Goal: Task Accomplishment & Management: Complete application form

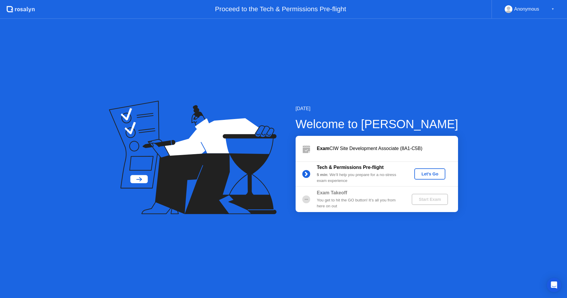
click at [430, 176] on div "Let's Go" at bounding box center [430, 174] width 26 height 5
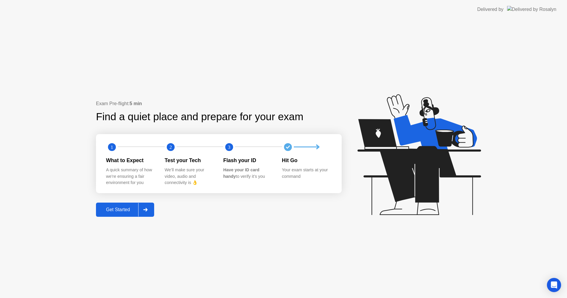
click at [132, 212] on div "Get Started" at bounding box center [118, 209] width 40 height 5
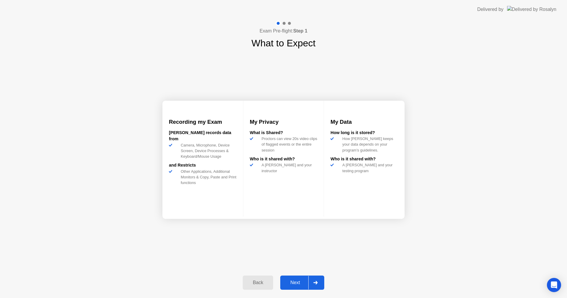
click at [305, 285] on div "Next" at bounding box center [295, 282] width 26 height 5
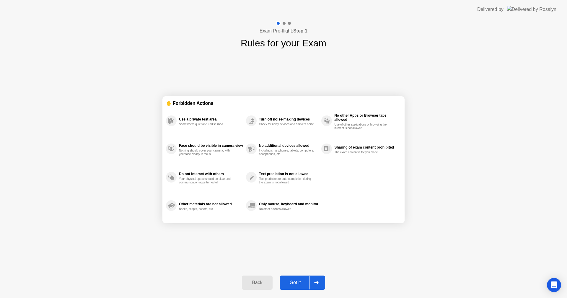
click at [465, 71] on div "Exam Pre-flight: Step 1 Rules for your Exam ✋ Forbidden Actions Use a private t…" at bounding box center [283, 158] width 567 height 279
click at [512, 240] on div "Exam Pre-flight: Step 1 Rules for your Exam ✋ Forbidden Actions Use a private t…" at bounding box center [283, 158] width 567 height 279
click at [308, 280] on div "Got it" at bounding box center [295, 282] width 28 height 5
select select "**********"
select select "*******"
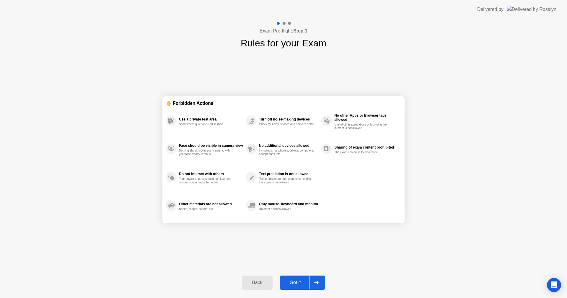
select select "*******"
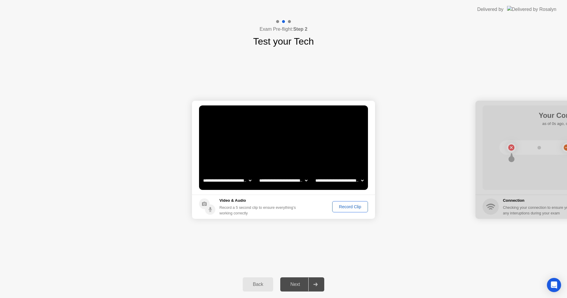
click at [250, 179] on select "**********" at bounding box center [227, 180] width 50 height 12
click at [296, 206] on div "Record a 5 second clip to ensure everything’s working correctly" at bounding box center [258, 210] width 79 height 11
click at [344, 205] on div "Record Clip" at bounding box center [350, 206] width 32 height 5
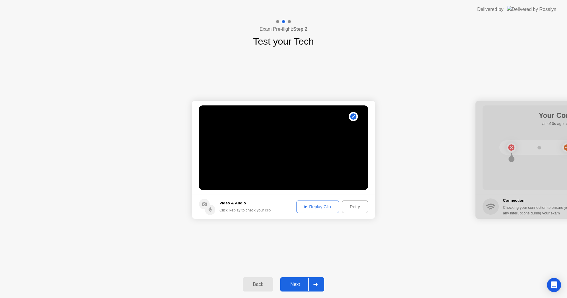
click at [316, 208] on div "Replay Clip" at bounding box center [317, 206] width 38 height 5
click at [306, 206] on div "Replay Clip" at bounding box center [317, 206] width 38 height 5
click at [302, 205] on div "Replay Clip" at bounding box center [317, 206] width 38 height 5
click at [291, 284] on div "Next" at bounding box center [295, 284] width 26 height 5
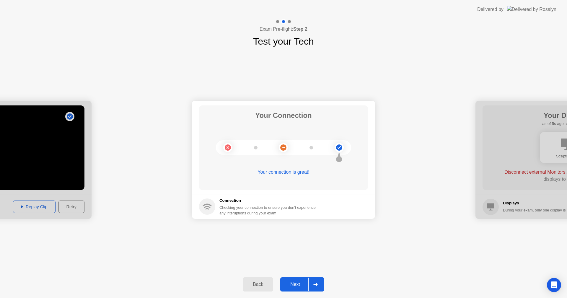
click at [297, 282] on div "Next" at bounding box center [295, 284] width 26 height 5
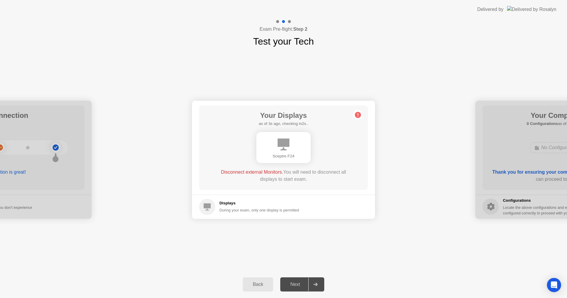
drag, startPoint x: 290, startPoint y: 186, endPoint x: 284, endPoint y: 187, distance: 5.5
click at [290, 186] on div "Your Displays as of 3s ago, checking in2s.. Sceptre F24 Disconnect external Mon…" at bounding box center [283, 147] width 169 height 84
click at [359, 116] on circle at bounding box center [358, 115] width 6 height 6
click at [259, 282] on div "Back" at bounding box center [257, 284] width 27 height 5
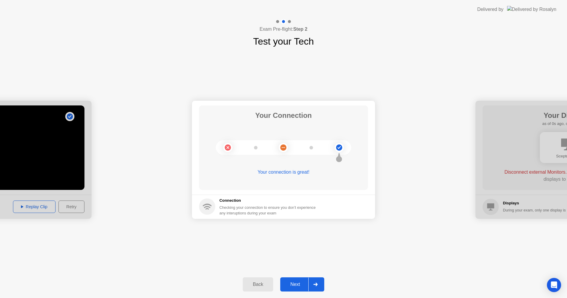
click at [303, 286] on div "Next" at bounding box center [295, 284] width 26 height 5
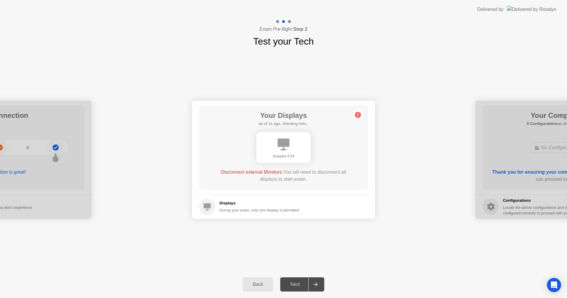
click at [412, 246] on div "**********" at bounding box center [283, 159] width 567 height 222
drag, startPoint x: 207, startPoint y: 205, endPoint x: 211, endPoint y: 206, distance: 4.9
click at [207, 205] on icon at bounding box center [207, 206] width 7 height 7
click at [215, 64] on div "**********" at bounding box center [283, 159] width 567 height 222
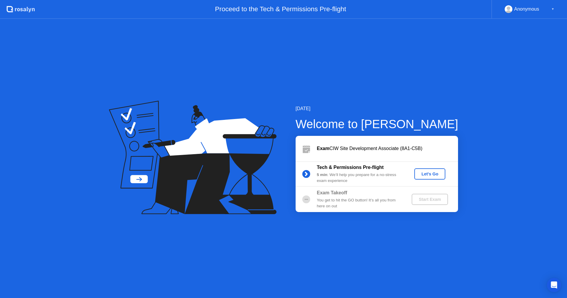
click at [434, 173] on div "Let's Go" at bounding box center [430, 174] width 26 height 5
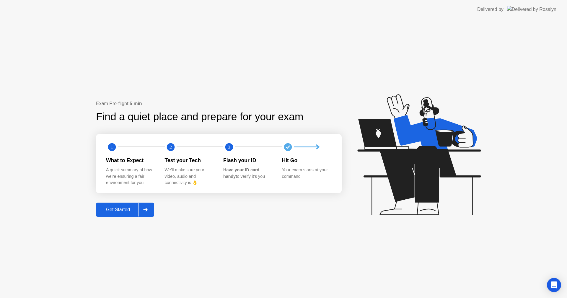
click at [127, 214] on button "Get Started" at bounding box center [125, 210] width 58 height 14
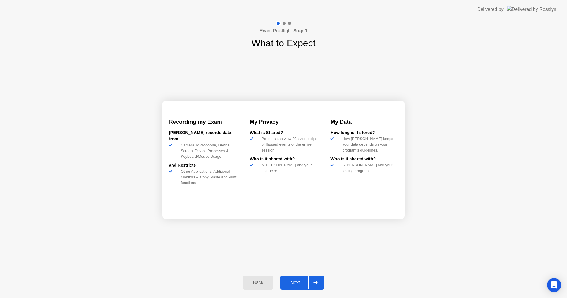
click at [302, 282] on div "Next" at bounding box center [295, 282] width 26 height 5
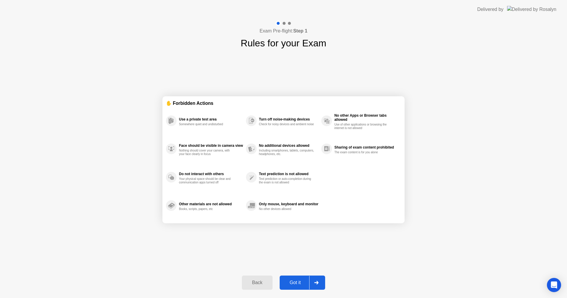
click at [303, 284] on div "Got it" at bounding box center [295, 282] width 28 height 5
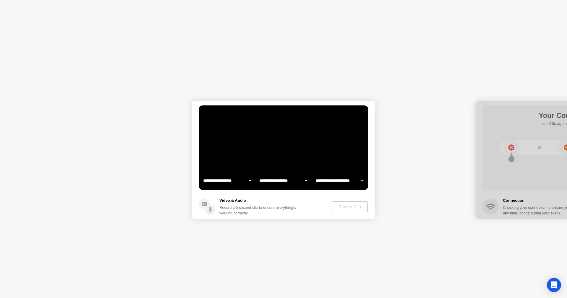
select select "**********"
select select "*******"
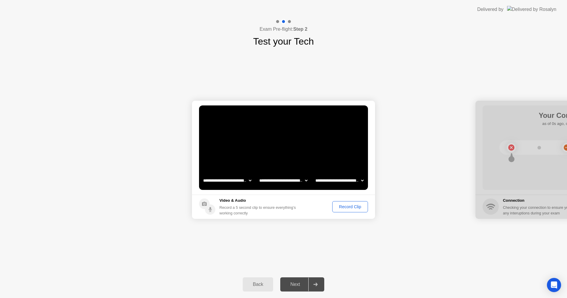
click at [350, 204] on div "Record Clip" at bounding box center [350, 206] width 32 height 5
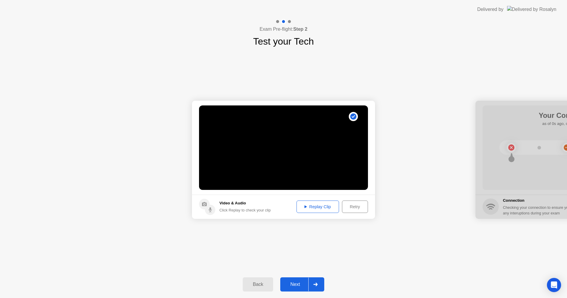
click at [323, 208] on div "Replay Clip" at bounding box center [317, 206] width 38 height 5
click at [301, 285] on div "Next" at bounding box center [295, 284] width 26 height 5
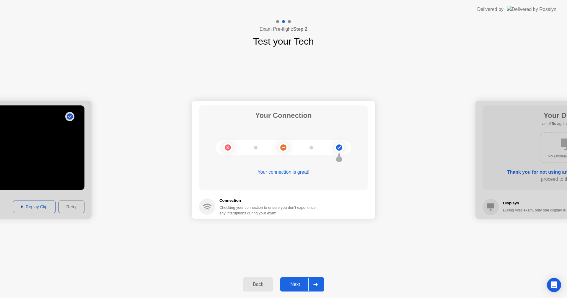
click at [302, 285] on div "Next" at bounding box center [295, 284] width 26 height 5
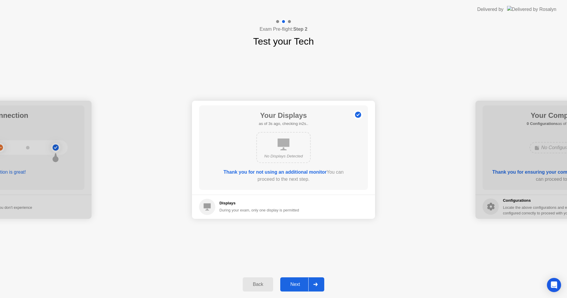
click at [299, 282] on div "Next" at bounding box center [295, 284] width 26 height 5
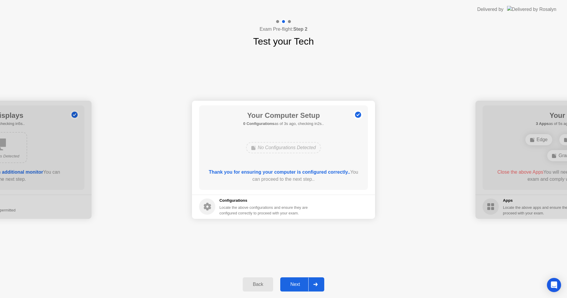
click at [299, 279] on button "Next" at bounding box center [302, 284] width 44 height 14
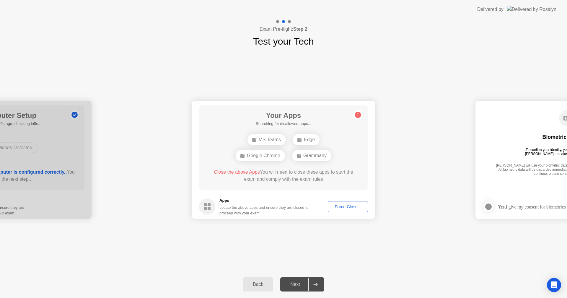
click at [345, 207] on div "Force Close..." at bounding box center [348, 206] width 36 height 5
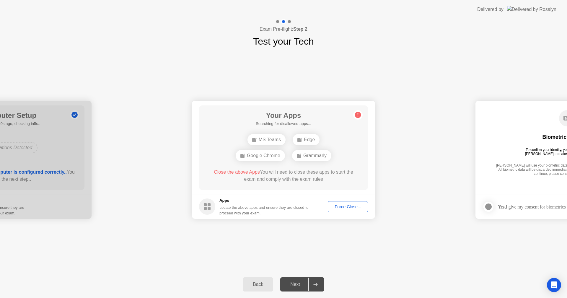
click at [347, 208] on div "Force Close..." at bounding box center [348, 206] width 36 height 5
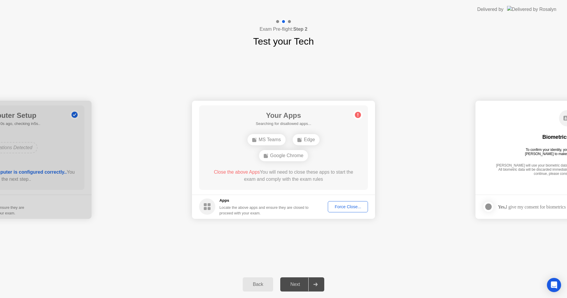
click at [357, 115] on circle at bounding box center [358, 115] width 6 height 6
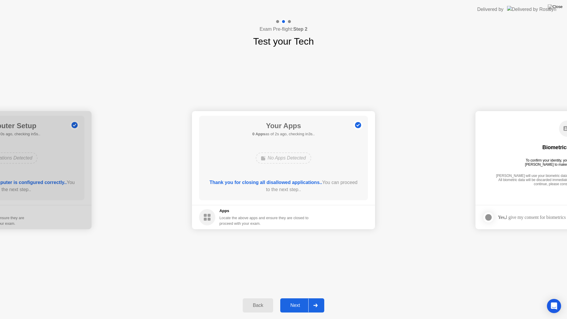
click at [296, 298] on div "Next" at bounding box center [295, 305] width 26 height 5
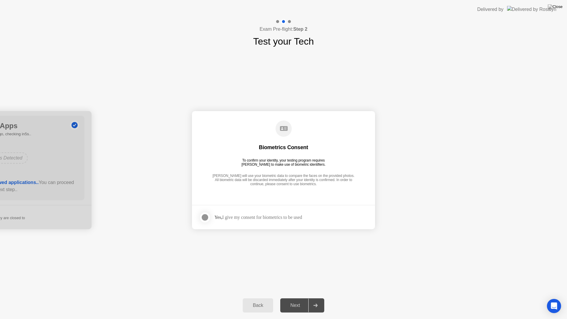
click at [208, 215] on div at bounding box center [204, 217] width 7 height 7
click at [321, 298] on div at bounding box center [315, 305] width 14 height 14
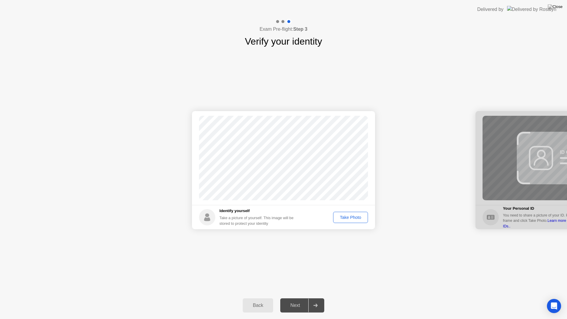
click at [356, 219] on div "Take Photo" at bounding box center [350, 217] width 31 height 5
click at [305, 298] on button "Next" at bounding box center [302, 305] width 44 height 14
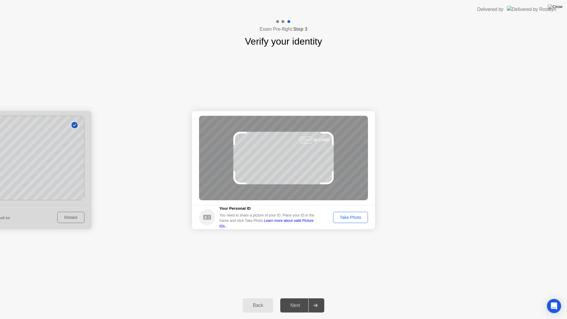
click at [358, 215] on div "Take Photo" at bounding box center [350, 217] width 31 height 5
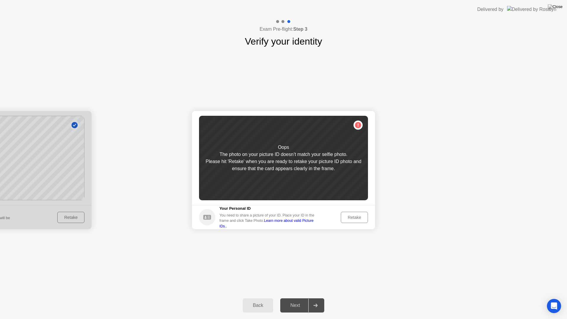
click at [353, 218] on div "Retake" at bounding box center [354, 217] width 23 height 5
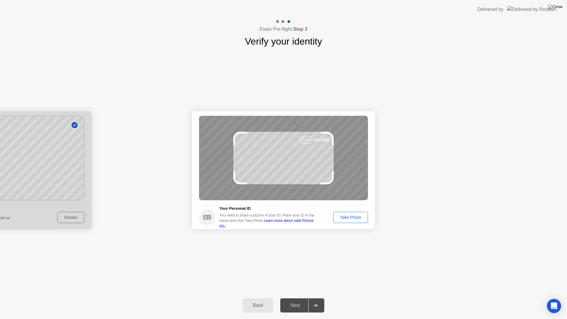
click at [353, 217] on div "Take Photo" at bounding box center [350, 217] width 31 height 5
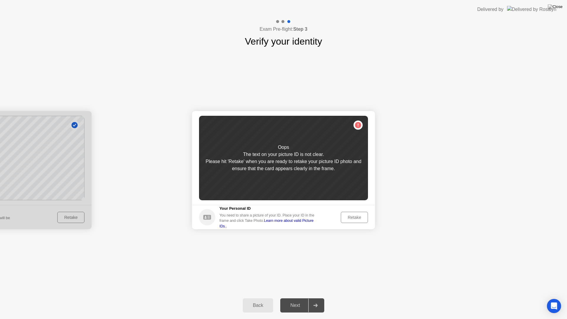
click at [281, 222] on link "Learn more about valid Picture IDs.." at bounding box center [266, 222] width 94 height 9
click at [361, 219] on div "Retake" at bounding box center [354, 217] width 23 height 5
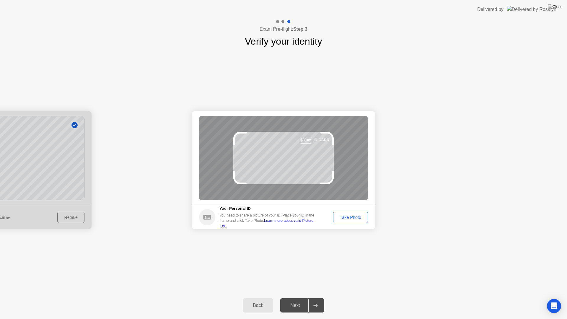
click at [352, 215] on div "Take Photo" at bounding box center [350, 217] width 31 height 5
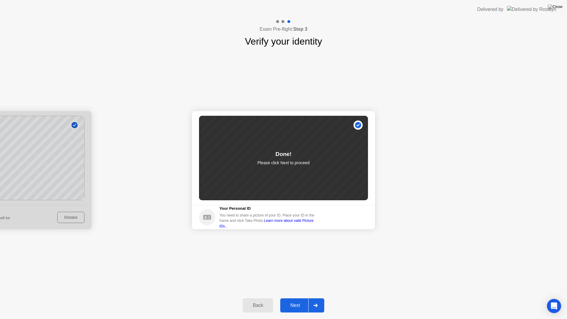
click at [293, 298] on div "Next" at bounding box center [295, 305] width 26 height 5
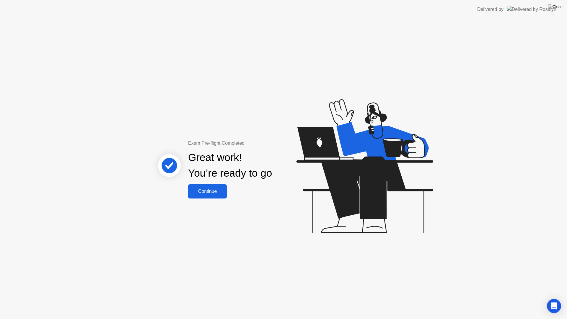
click at [200, 190] on div "Continue" at bounding box center [207, 191] width 35 height 5
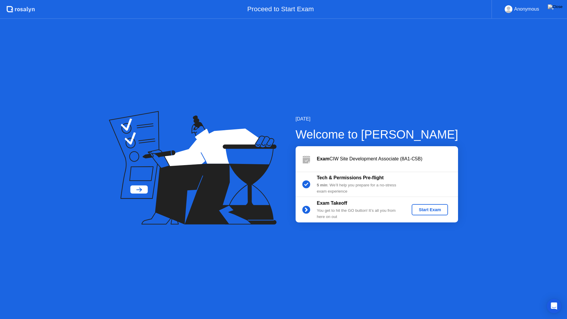
click at [432, 208] on div "Start Exam" at bounding box center [430, 209] width 32 height 5
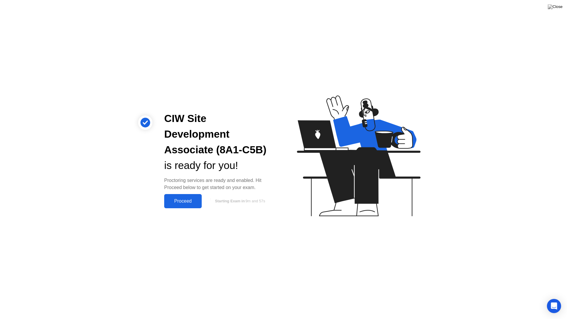
click at [180, 198] on div "Proceed" at bounding box center [183, 200] width 34 height 5
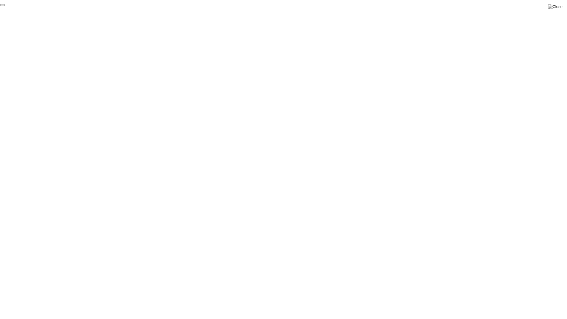
click div "End Proctoring Session"
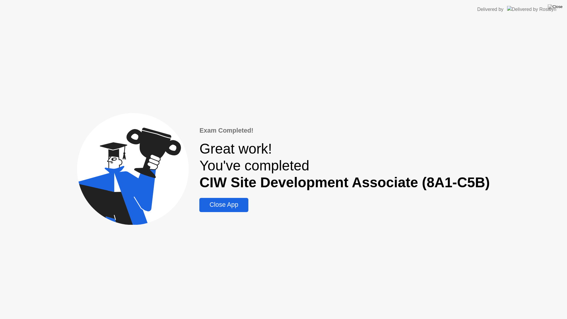
click at [237, 205] on div "Close App" at bounding box center [223, 204] width 45 height 7
